Goal: Entertainment & Leisure: Consume media (video, audio)

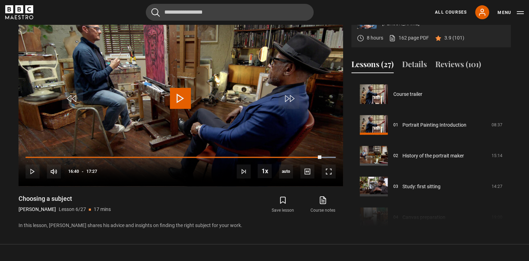
scroll to position [154, 0]
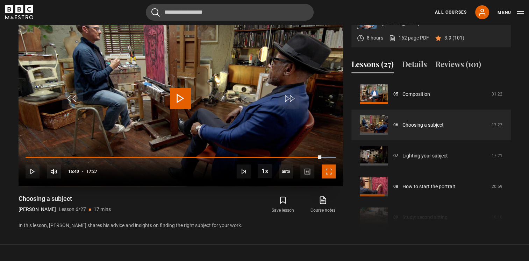
click at [329, 171] on span "Video Player" at bounding box center [329, 171] width 14 height 14
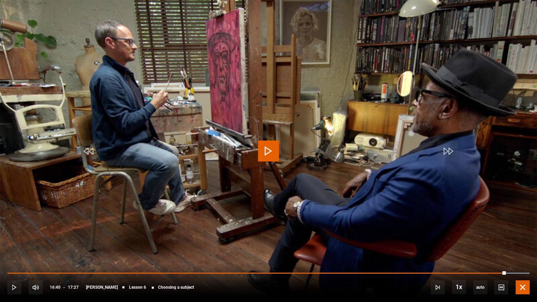
click at [521, 261] on span "Video Player" at bounding box center [523, 288] width 14 height 14
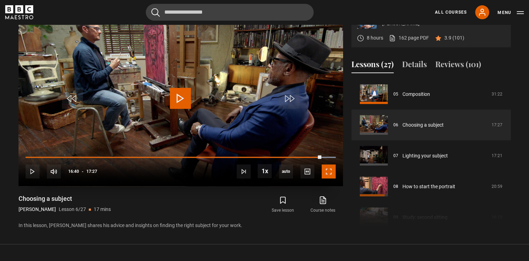
click at [330, 171] on span "Video Player" at bounding box center [329, 171] width 14 height 14
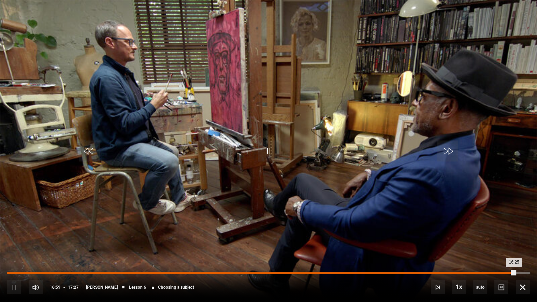
drag, startPoint x: 515, startPoint y: 274, endPoint x: 488, endPoint y: 276, distance: 27.4
click at [488, 261] on div "Loaded : 0.00% 16:03 16:25" at bounding box center [268, 276] width 523 height 1
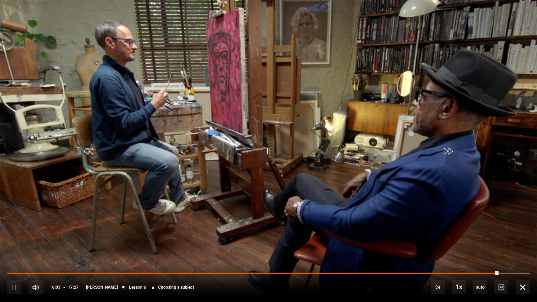
click at [479, 261] on div "10s Skip Back 10 seconds Pause 10s Skip Forward 10 seconds Loaded : 91.92% 15:4…" at bounding box center [268, 282] width 537 height 39
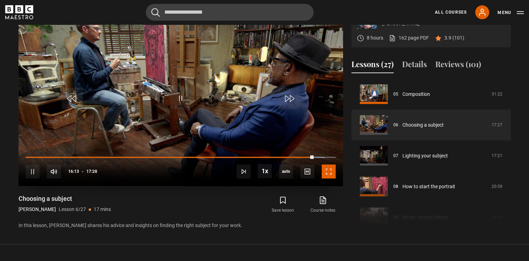
drag, startPoint x: 326, startPoint y: 169, endPoint x: 329, endPoint y: 195, distance: 26.0
click at [326, 169] on span "Video Player" at bounding box center [329, 171] width 14 height 14
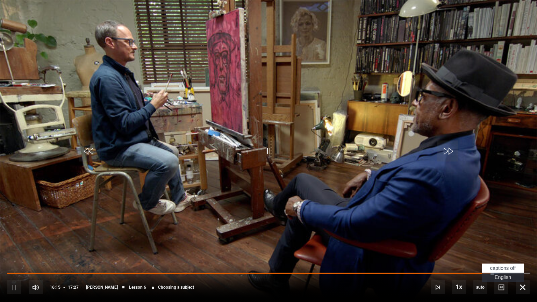
click at [514, 261] on span "captions off" at bounding box center [504, 269] width 26 height 6
click at [529, 261] on div "10s Skip Back 10 seconds Pause 10s Skip Forward 10 seconds Loaded : 94.48% 17:0…" at bounding box center [268, 282] width 537 height 39
click at [522, 261] on span "Video Player" at bounding box center [523, 288] width 14 height 14
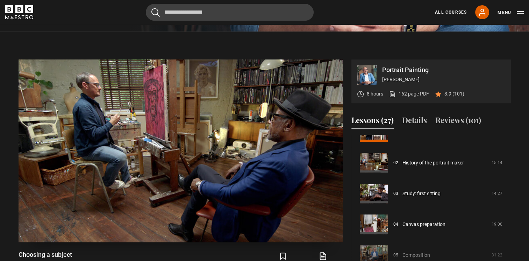
scroll to position [285, 0]
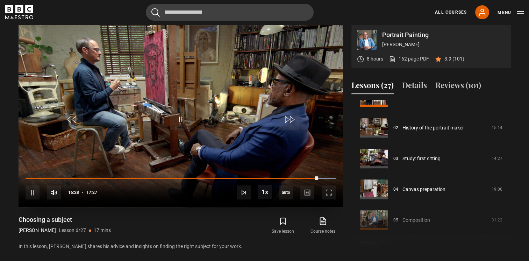
click at [259, 141] on video "Video Player" at bounding box center [181, 115] width 325 height 183
click at [182, 119] on span "Video Player" at bounding box center [180, 119] width 21 height 21
click at [181, 120] on span "Video Player" at bounding box center [180, 119] width 21 height 21
click at [182, 118] on span "Video Player" at bounding box center [180, 119] width 21 height 21
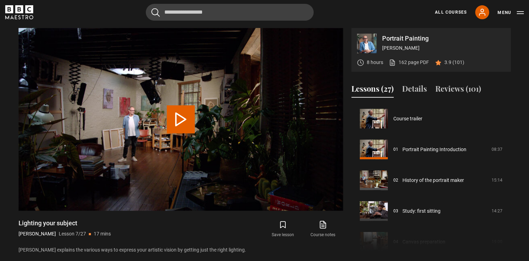
scroll to position [185, 0]
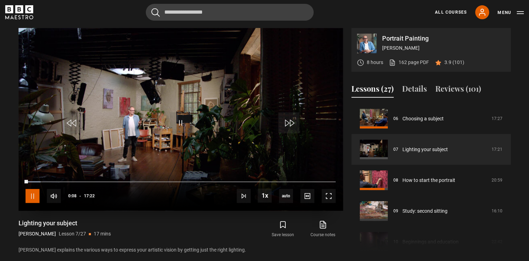
click at [37, 195] on span "Video Player" at bounding box center [33, 196] width 14 height 14
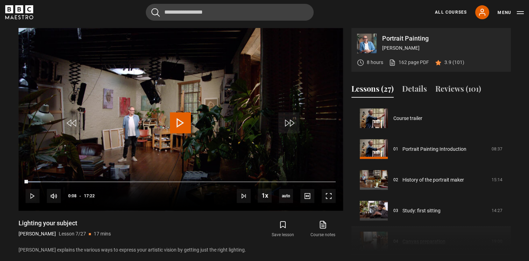
scroll to position [0, 0]
click at [314, 180] on div "10s Skip Back 10 seconds Play 10s Skip Forward 10 seconds Loaded : 4.80% 15:53 …" at bounding box center [181, 191] width 325 height 39
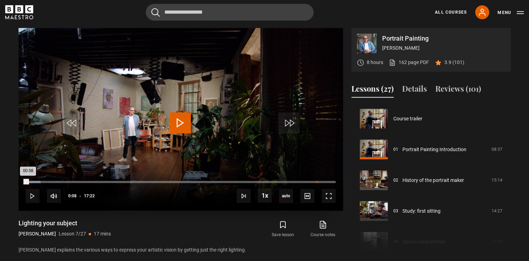
click at [317, 181] on div "16:18" at bounding box center [317, 182] width 1 height 2
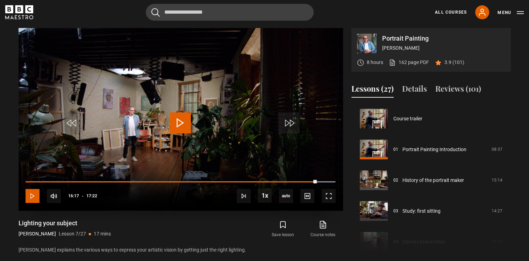
click at [31, 195] on span "Video Player" at bounding box center [33, 196] width 14 height 14
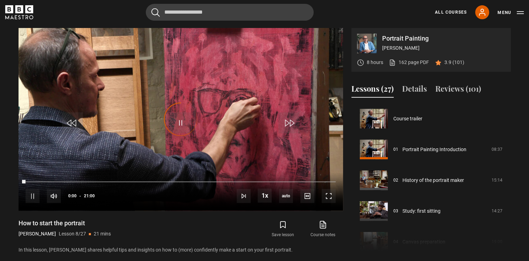
scroll to position [216, 0]
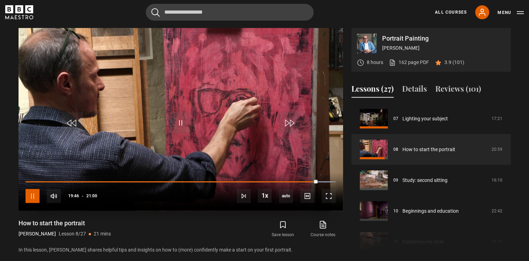
click at [27, 196] on span "Video Player" at bounding box center [33, 196] width 14 height 14
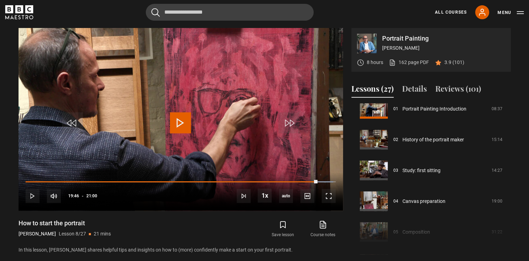
scroll to position [0, 0]
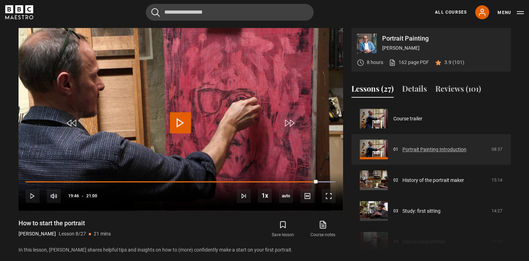
click at [403, 146] on link "Portrait Painting Introduction" at bounding box center [435, 149] width 64 height 7
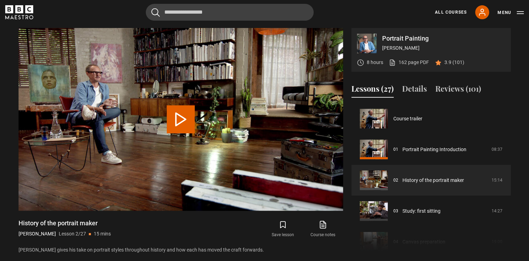
scroll to position [31, 0]
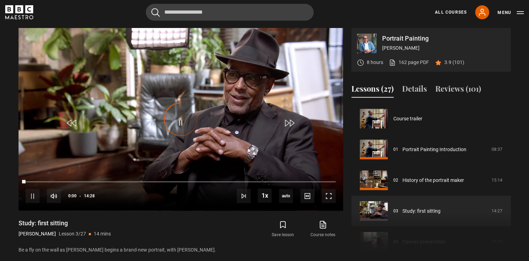
scroll to position [62, 0]
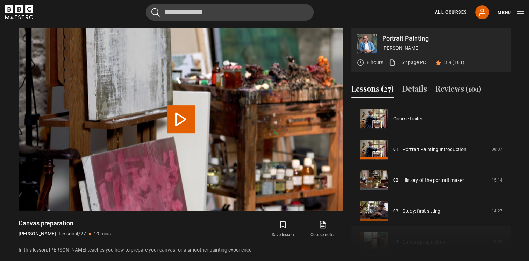
scroll to position [92, 0]
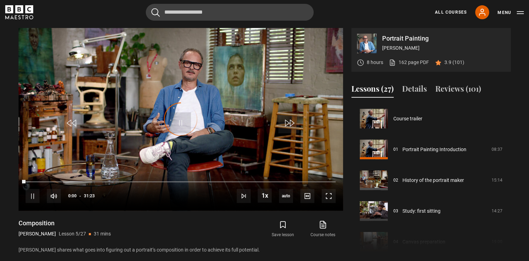
scroll to position [123, 0]
